Goal: Task Accomplishment & Management: Use online tool/utility

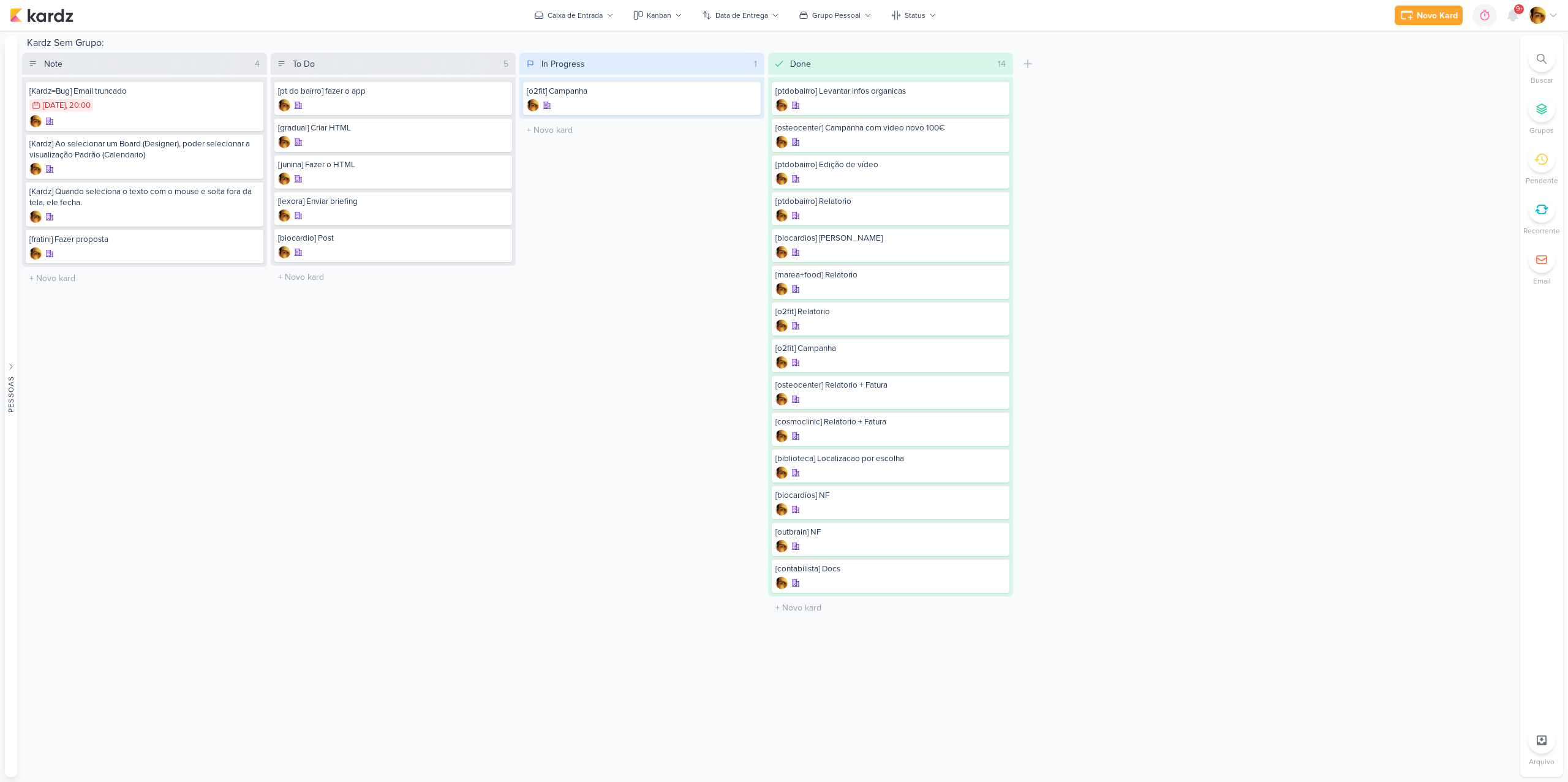
drag, startPoint x: 412, startPoint y: 249, endPoint x: 274, endPoint y: 19, distance: 268.2
click at [322, 278] on input "text" at bounding box center [393, 277] width 240 height 18
type input "[video] Adicionar clip final PT do Bairro"
click at [335, 271] on div "[video] Adicionar clip final PT do Bairro" at bounding box center [392, 275] width 230 height 11
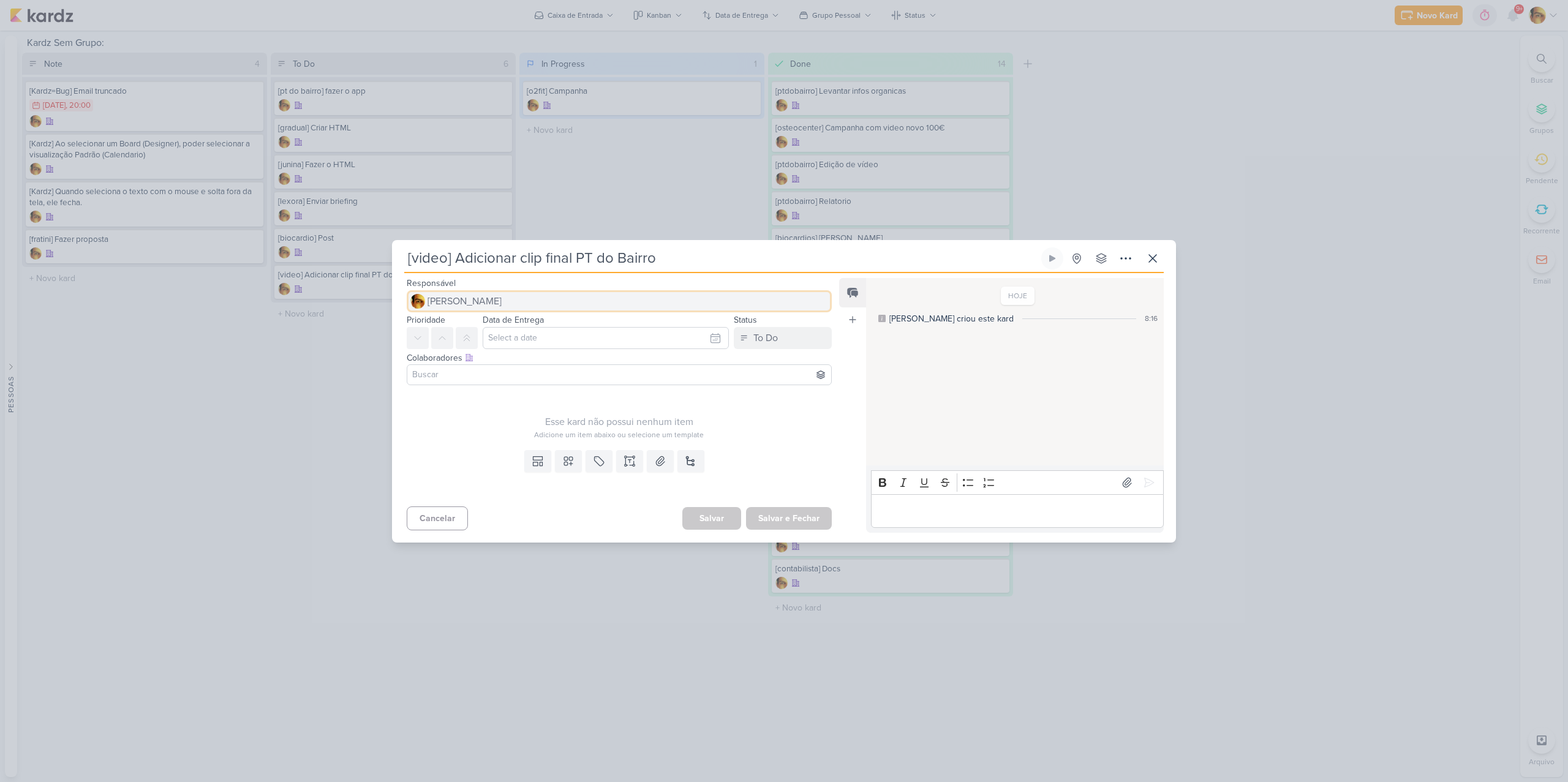
click at [491, 300] on span "[PERSON_NAME]" at bounding box center [464, 302] width 74 height 14
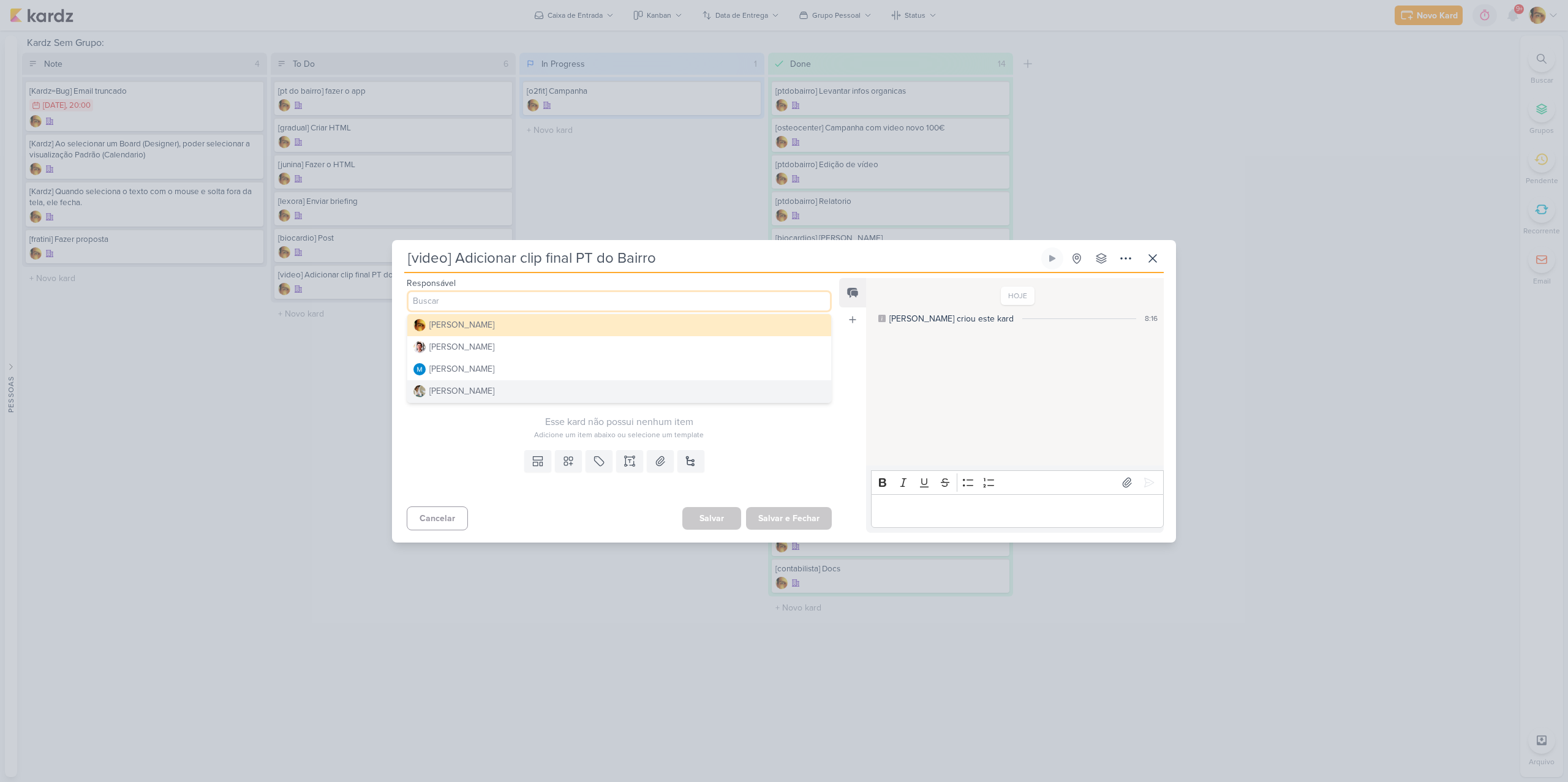
drag, startPoint x: 474, startPoint y: 392, endPoint x: 483, endPoint y: 397, distance: 10.3
click at [474, 392] on div "[PERSON_NAME]" at bounding box center [462, 391] width 65 height 13
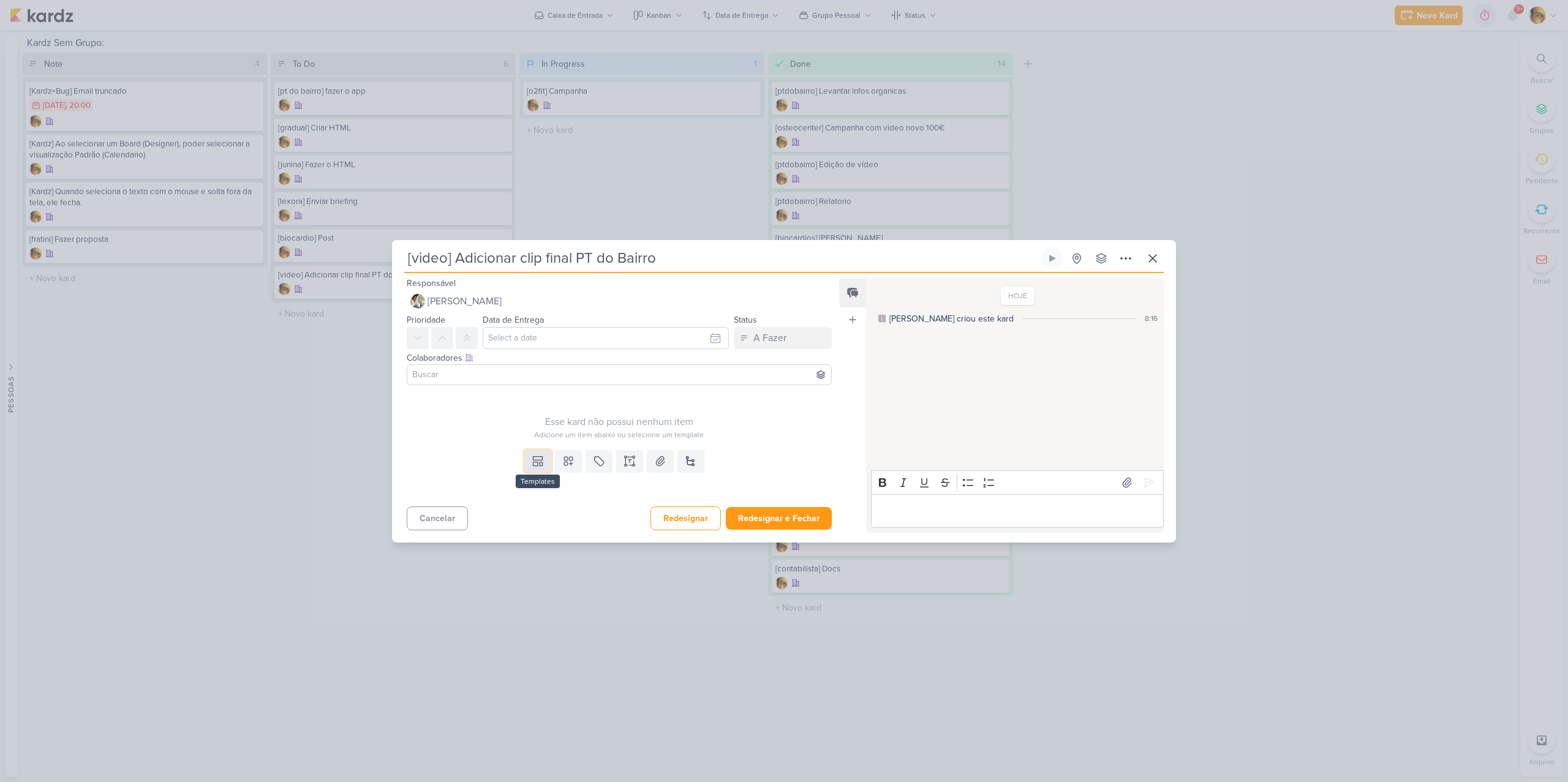
click at [532, 459] on icon at bounding box center [537, 461] width 12 height 12
click at [544, 432] on div "Design" at bounding box center [580, 434] width 95 height 13
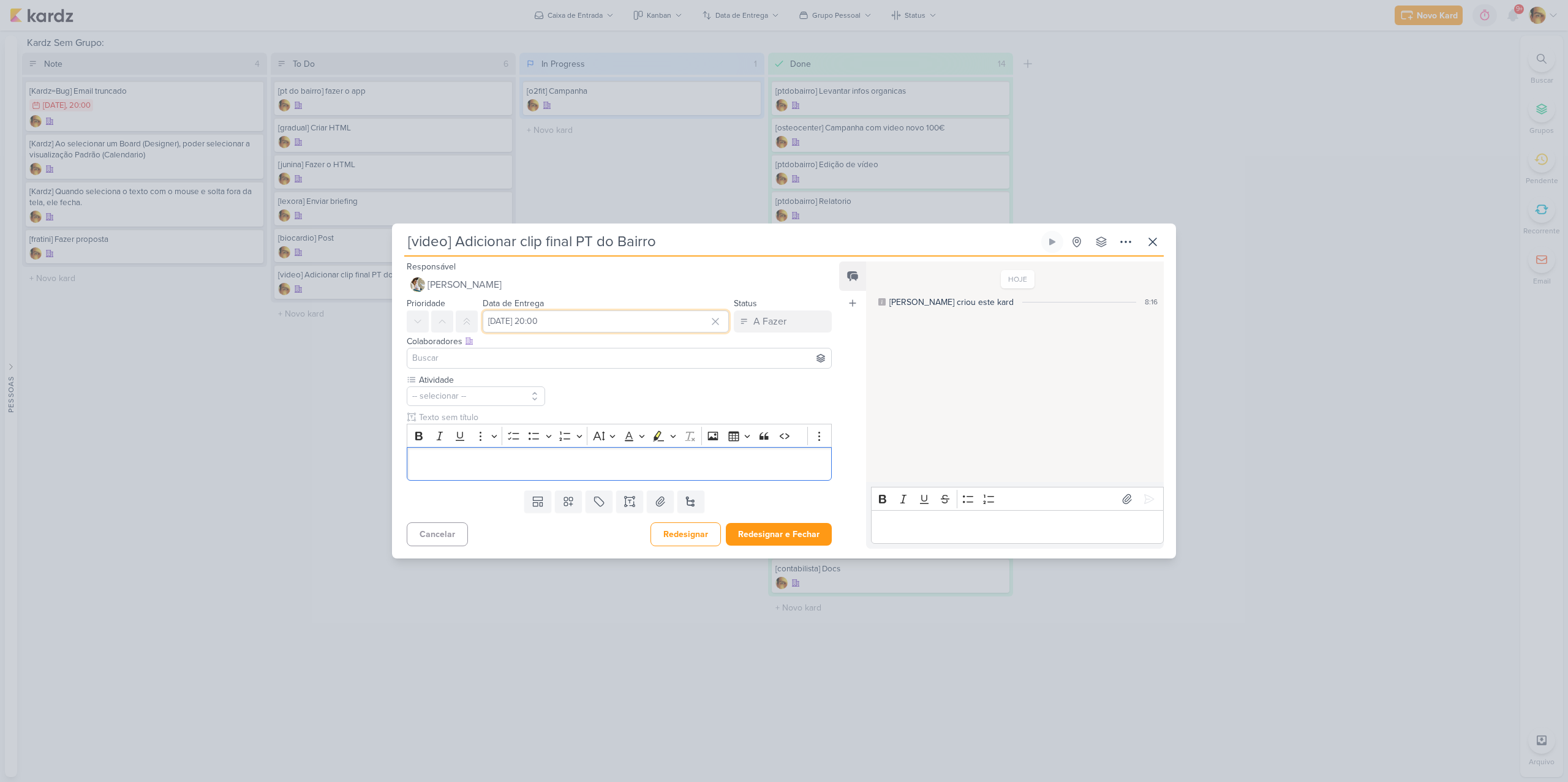
click at [588, 322] on input "[DATE] 20:00" at bounding box center [605, 321] width 246 height 22
click at [689, 390] on div "5" at bounding box center [692, 387] width 19 height 18
type input "[DATE] 20:00"
click at [507, 461] on p "Editor editing area: main" at bounding box center [619, 464] width 412 height 14
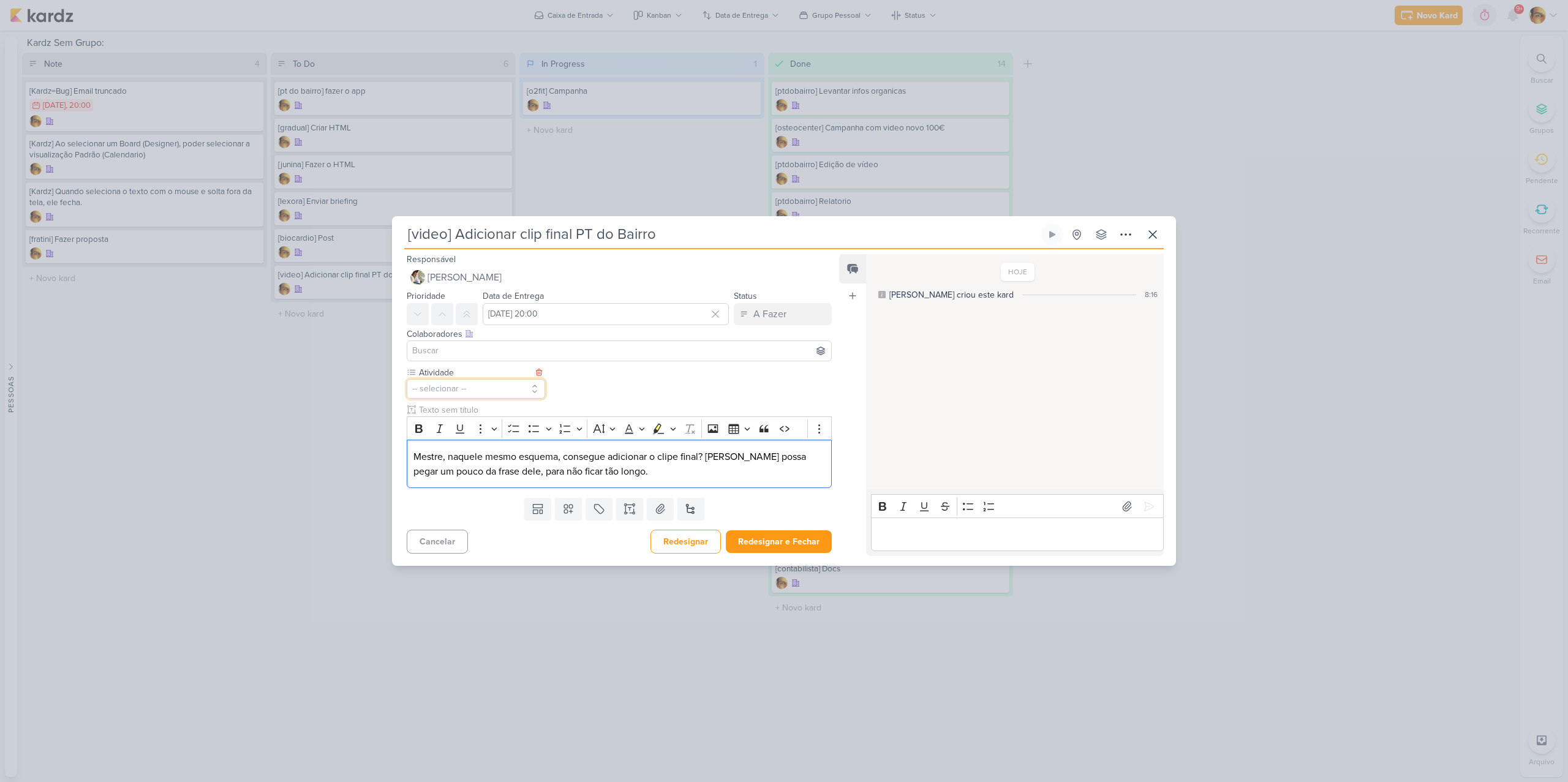
click at [521, 385] on button "-- selecionar --" at bounding box center [476, 389] width 138 height 19
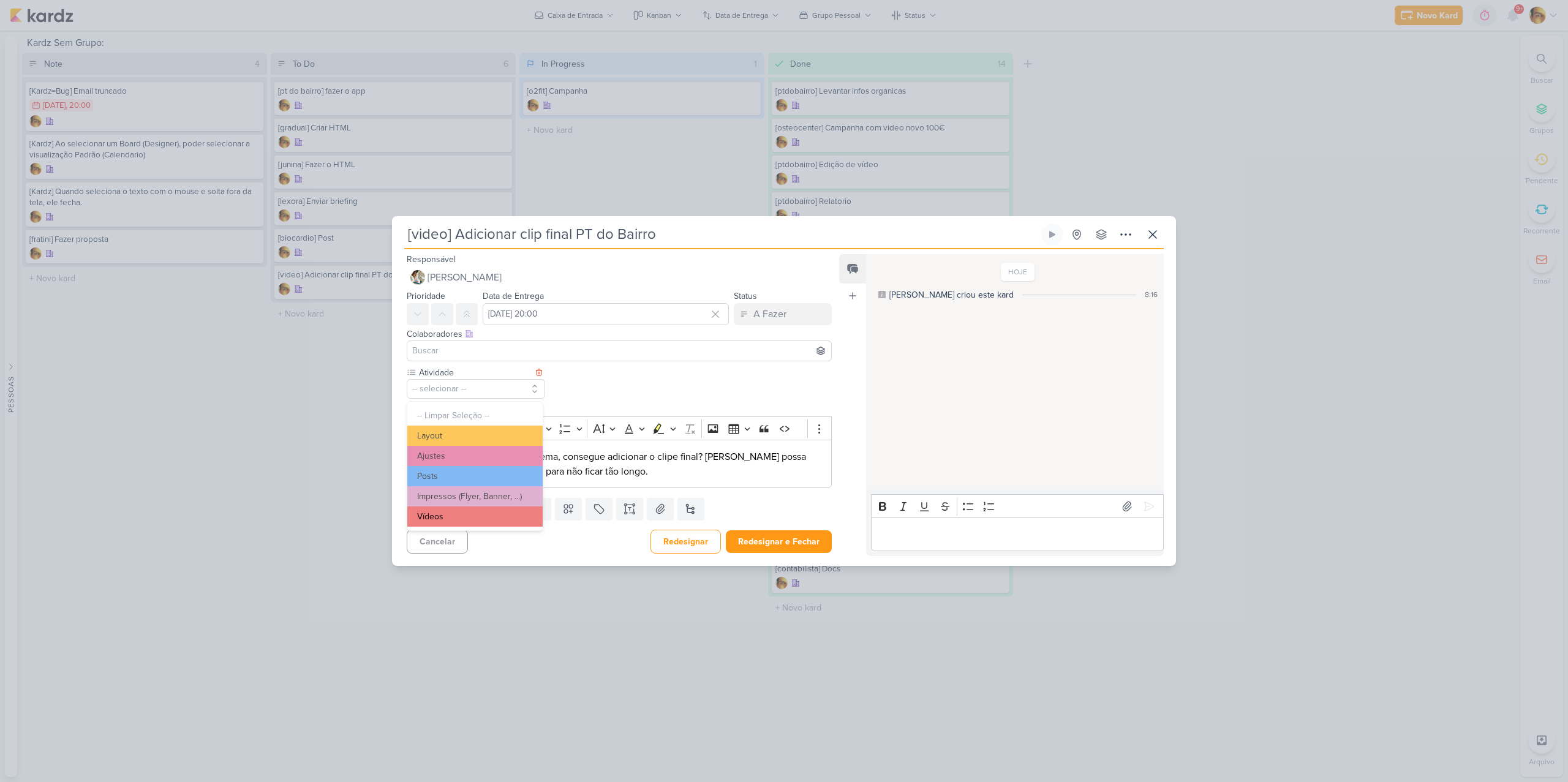
click at [461, 521] on button "Vídeos" at bounding box center [475, 517] width 136 height 20
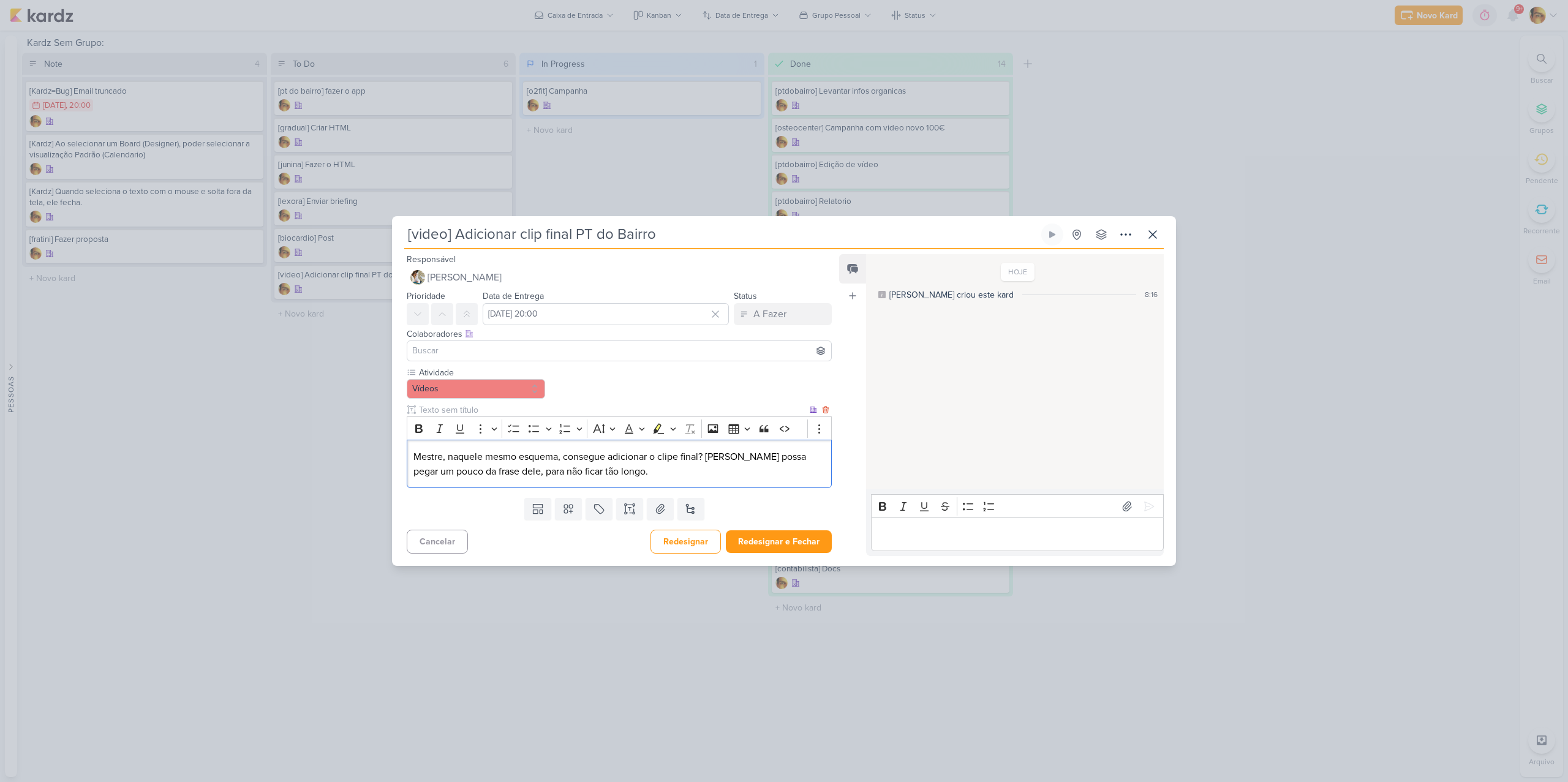
click at [680, 474] on p "Mestre, naquele mesmo esquema, consegue adicionar o clipe final? [PERSON_NAME] …" at bounding box center [619, 464] width 412 height 30
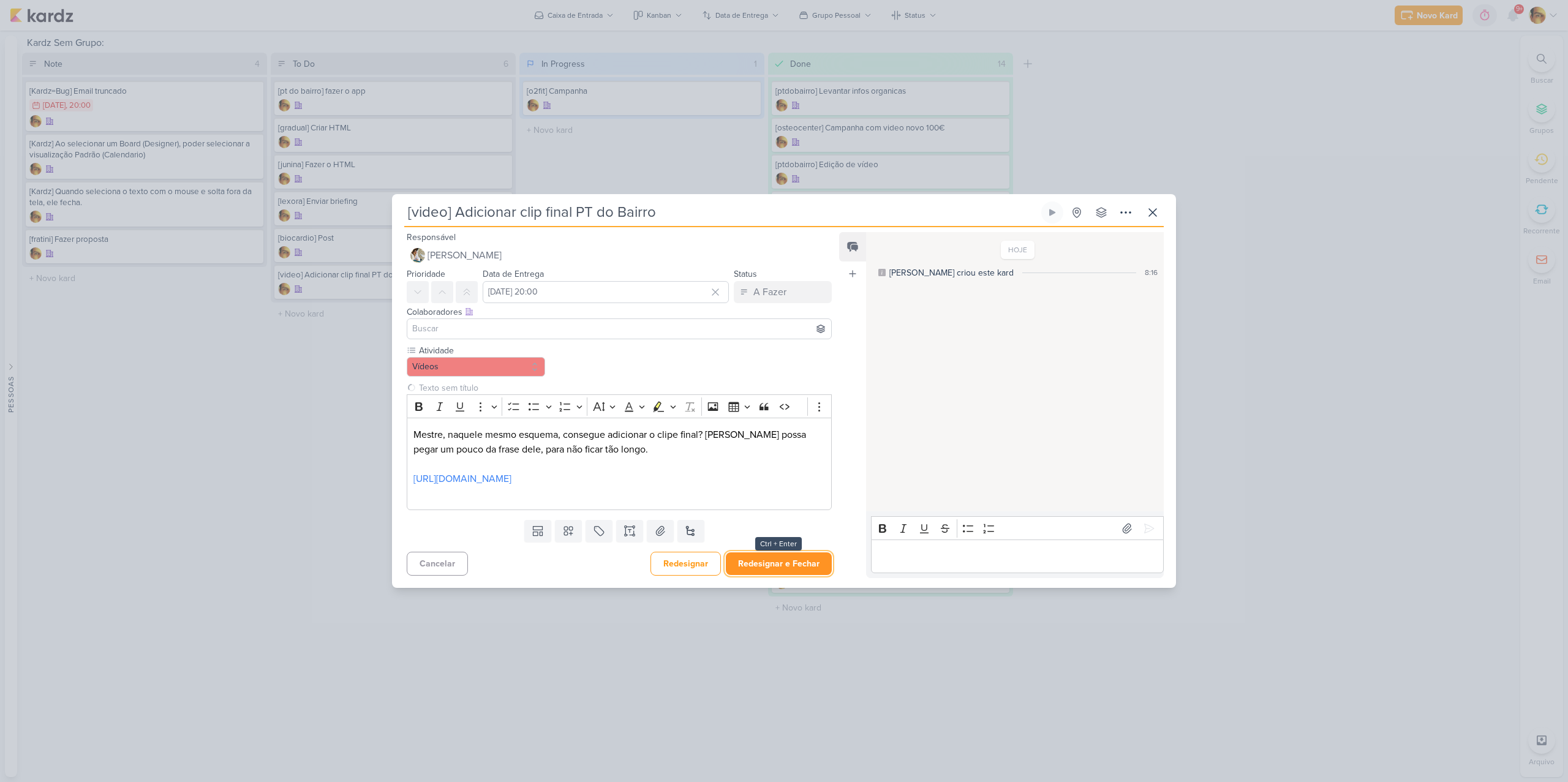
click at [771, 571] on button "Redesignar e Fechar" at bounding box center [778, 563] width 106 height 22
